Goal: Task Accomplishment & Management: Manage account settings

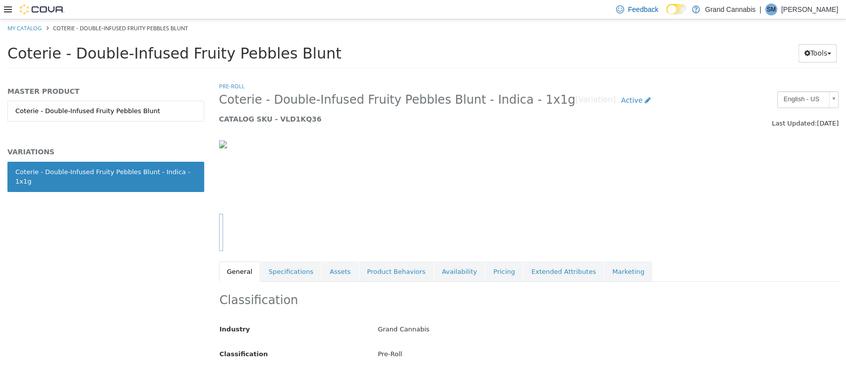
click at [341, 255] on div "Pre-Roll Coterie - Double-Infused Fruity Pebbles Blunt - Indica - 1x1g [Variati…" at bounding box center [529, 181] width 620 height 200
click at [340, 256] on div "Pre-Roll Coterie - Double-Infused Fruity Pebbles Blunt - Indica - 1x1g [Variati…" at bounding box center [529, 181] width 620 height 200
click at [330, 272] on link "Assets" at bounding box center [340, 271] width 37 height 21
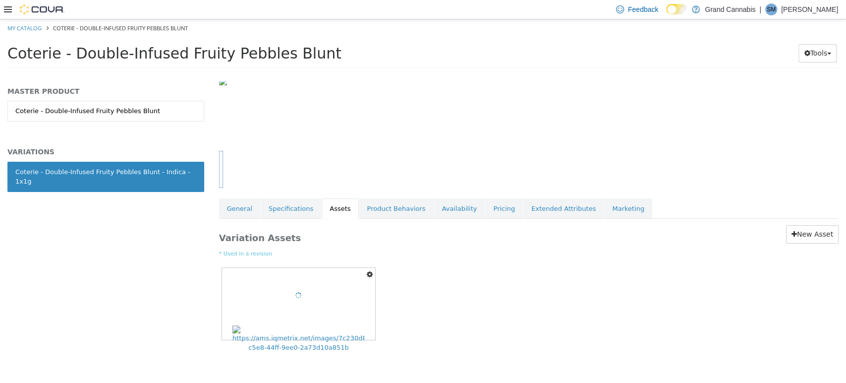
scroll to position [63, 0]
click at [370, 273] on icon "button" at bounding box center [370, 273] width 6 height 7
click at [326, 329] on link "Delete" at bounding box center [336, 330] width 78 height 13
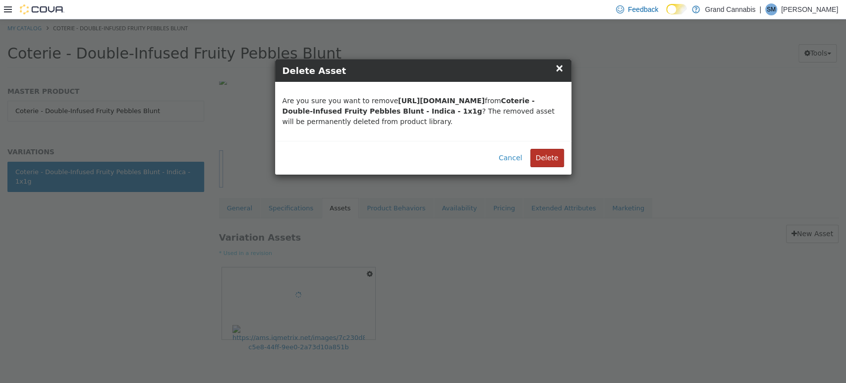
click at [553, 163] on button "Delete" at bounding box center [548, 157] width 34 height 18
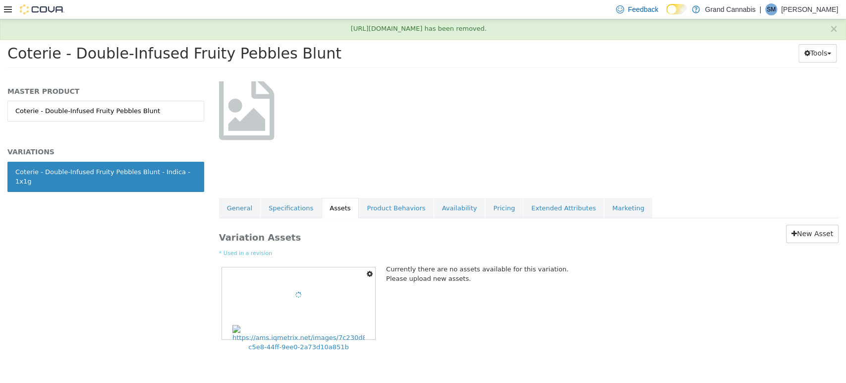
scroll to position [0, 0]
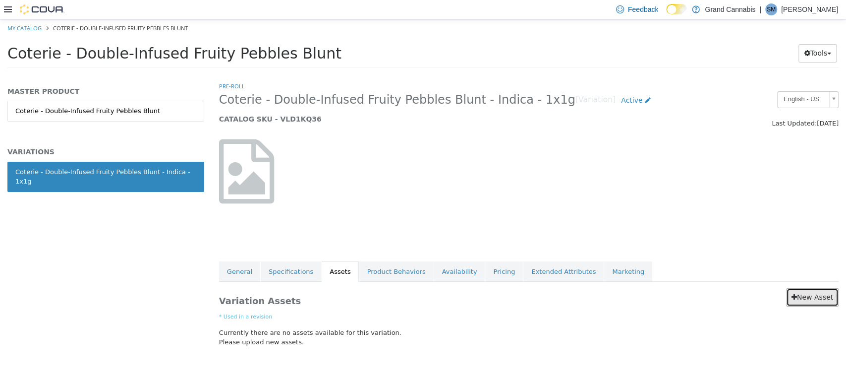
click at [818, 296] on link "New Asset" at bounding box center [812, 297] width 53 height 18
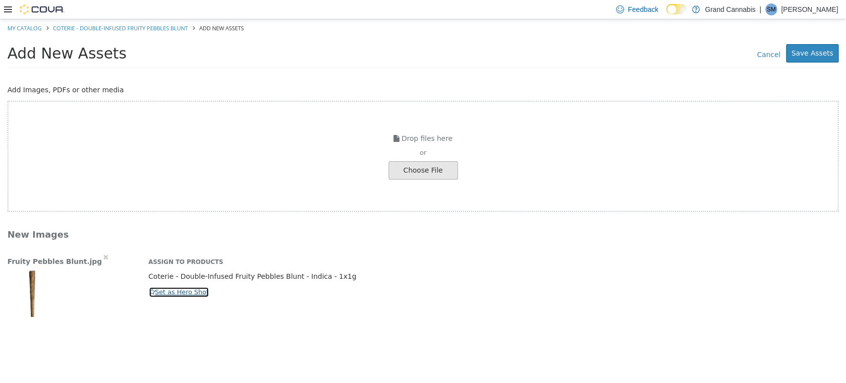
click at [165, 294] on button "Set as Hero Shot" at bounding box center [179, 291] width 61 height 11
click at [820, 48] on button "Save Assets" at bounding box center [812, 53] width 53 height 18
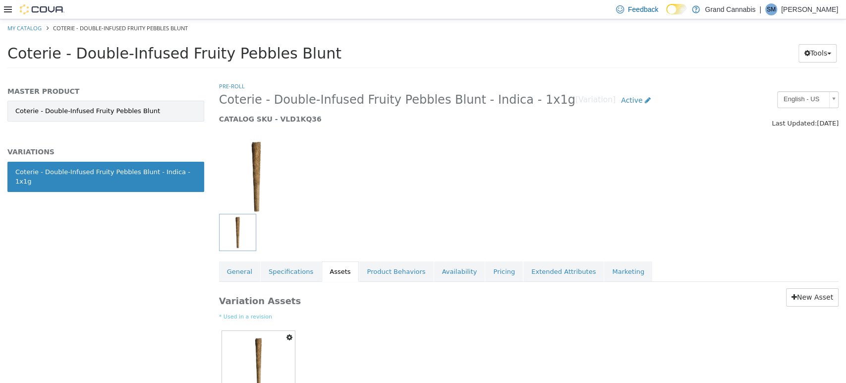
click at [156, 114] on link "Coterie - Double-Infused Fruity Pebbles Blunt" at bounding box center [105, 110] width 197 height 21
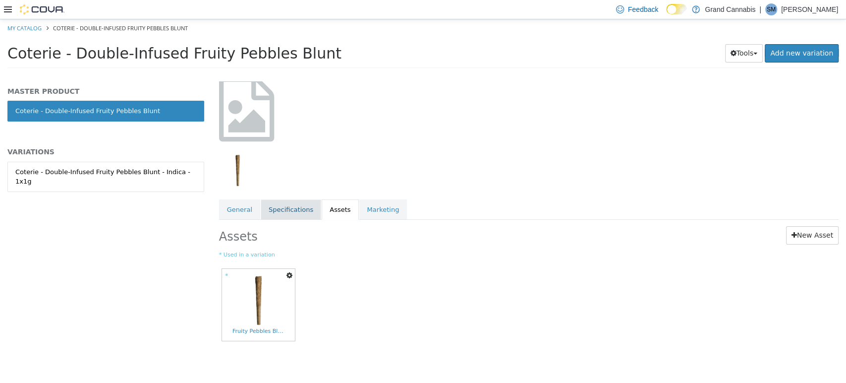
scroll to position [63, 0]
click at [290, 272] on icon "button" at bounding box center [290, 273] width 6 height 7
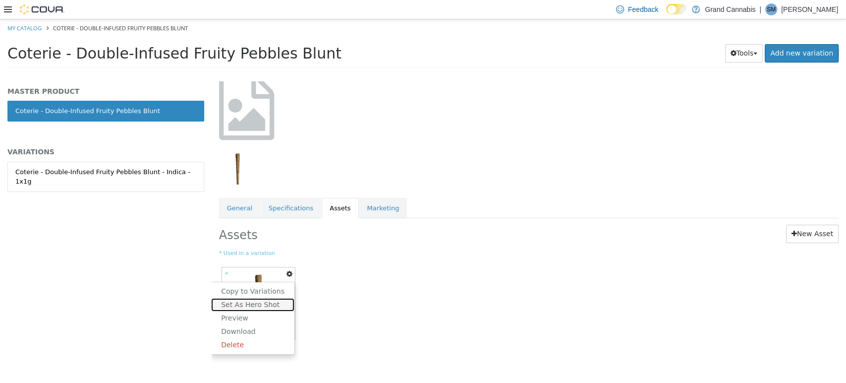
click at [254, 305] on link "Set As Hero Shot" at bounding box center [252, 304] width 83 height 13
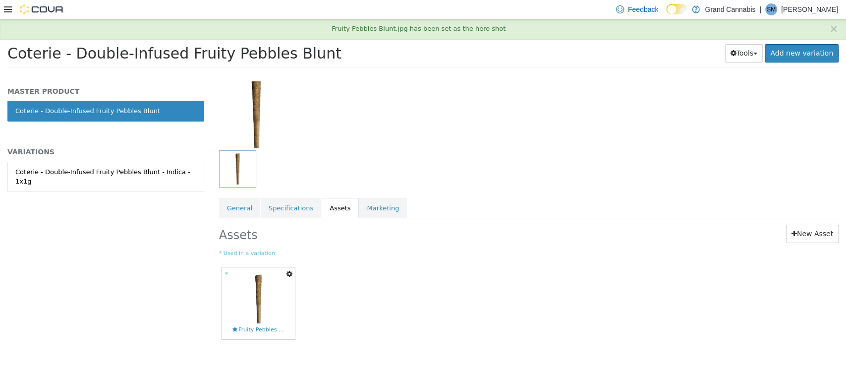
scroll to position [0, 0]
